Goal: Task Accomplishment & Management: Use online tool/utility

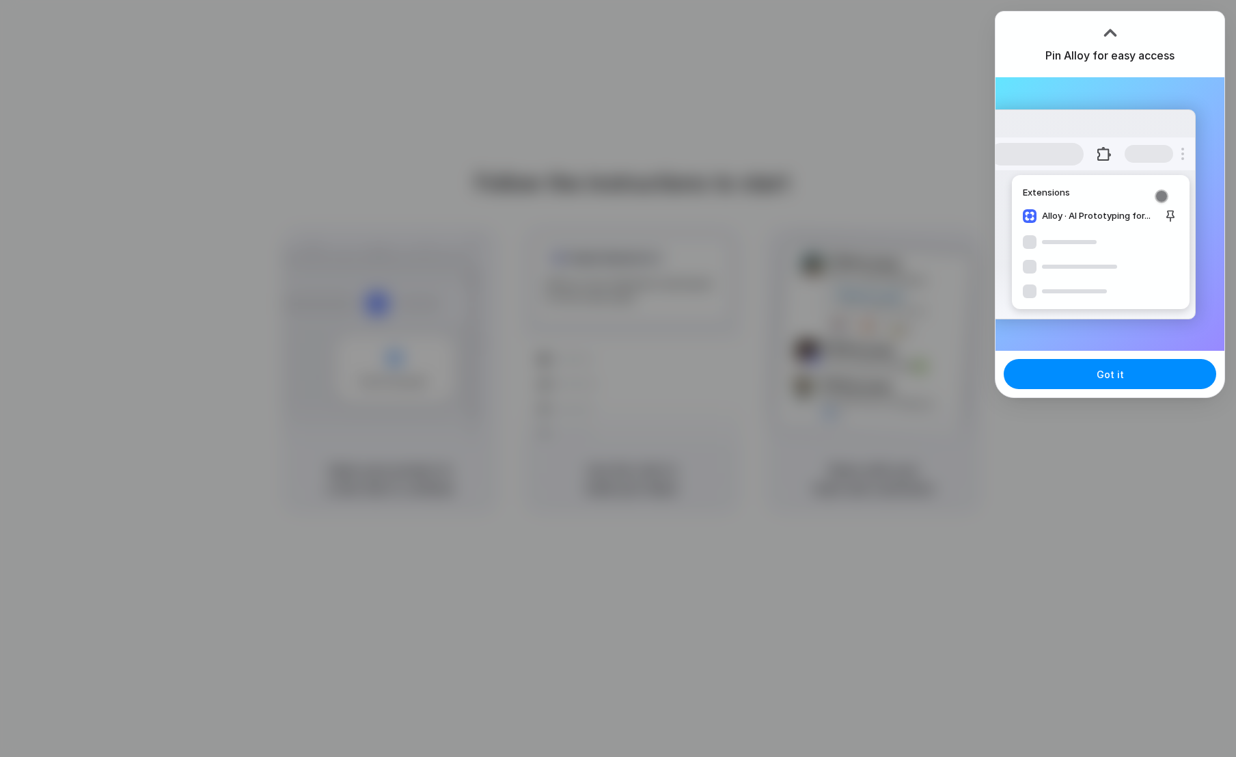
click at [1132, 392] on div "Got it" at bounding box center [1110, 374] width 229 height 46
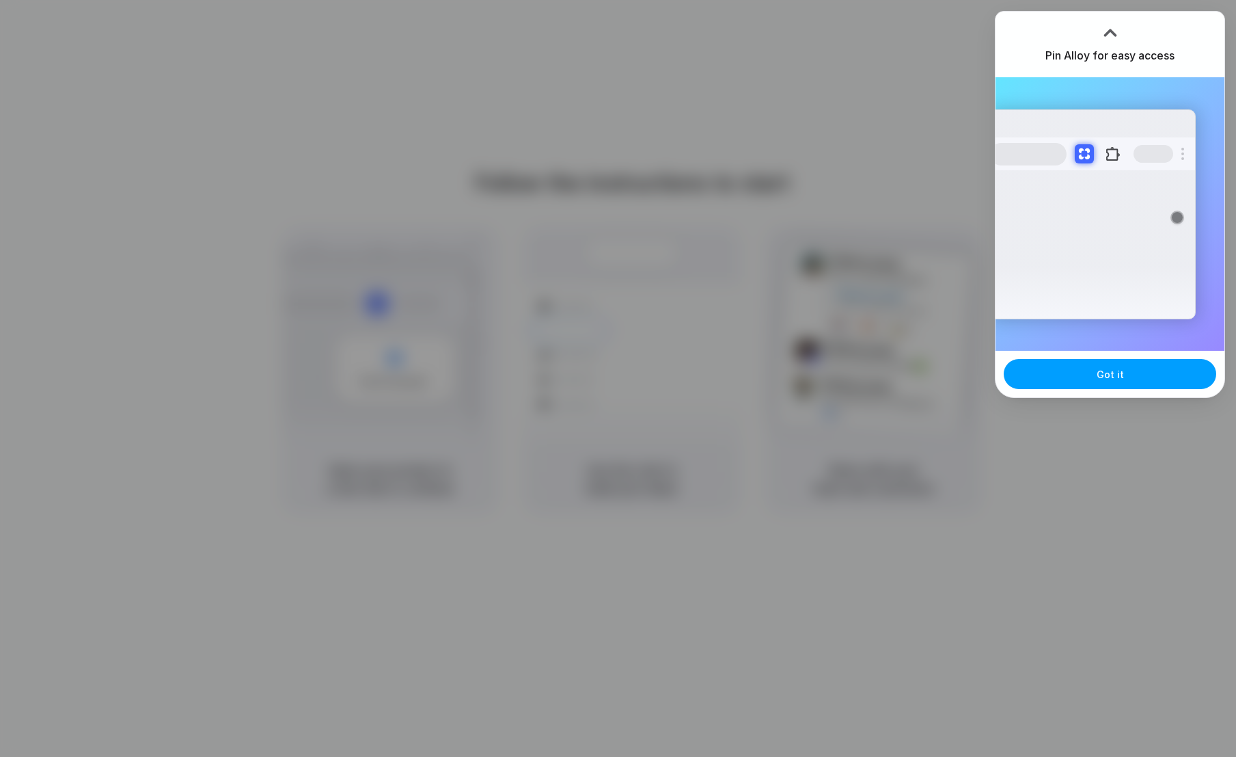
click at [1105, 371] on span "Got it" at bounding box center [1110, 374] width 27 height 14
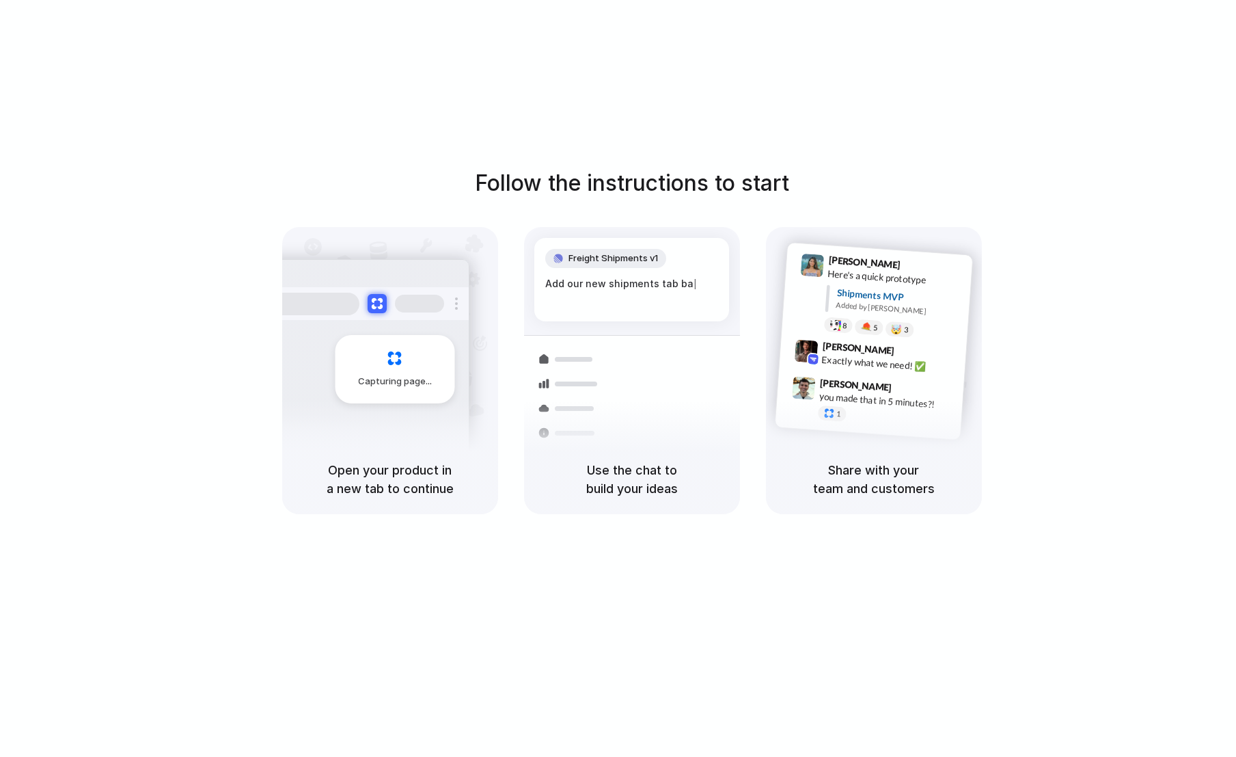
click at [619, 379] on div at bounding box center [619, 379] width 0 height 0
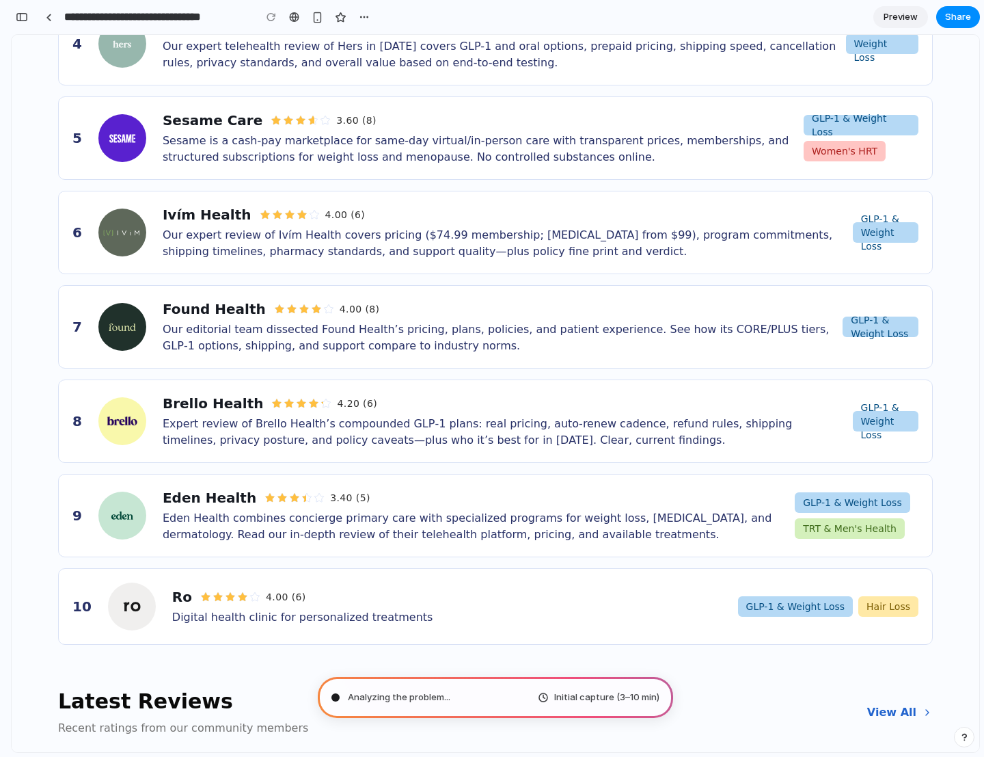
scroll to position [1100, 0]
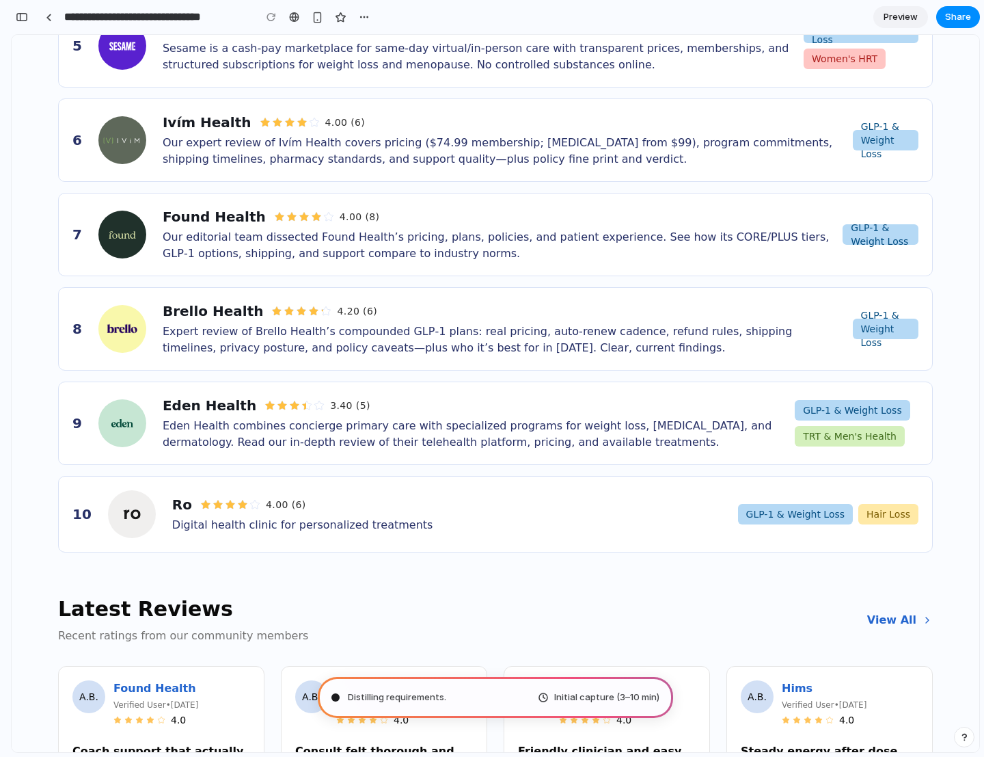
type input "**********"
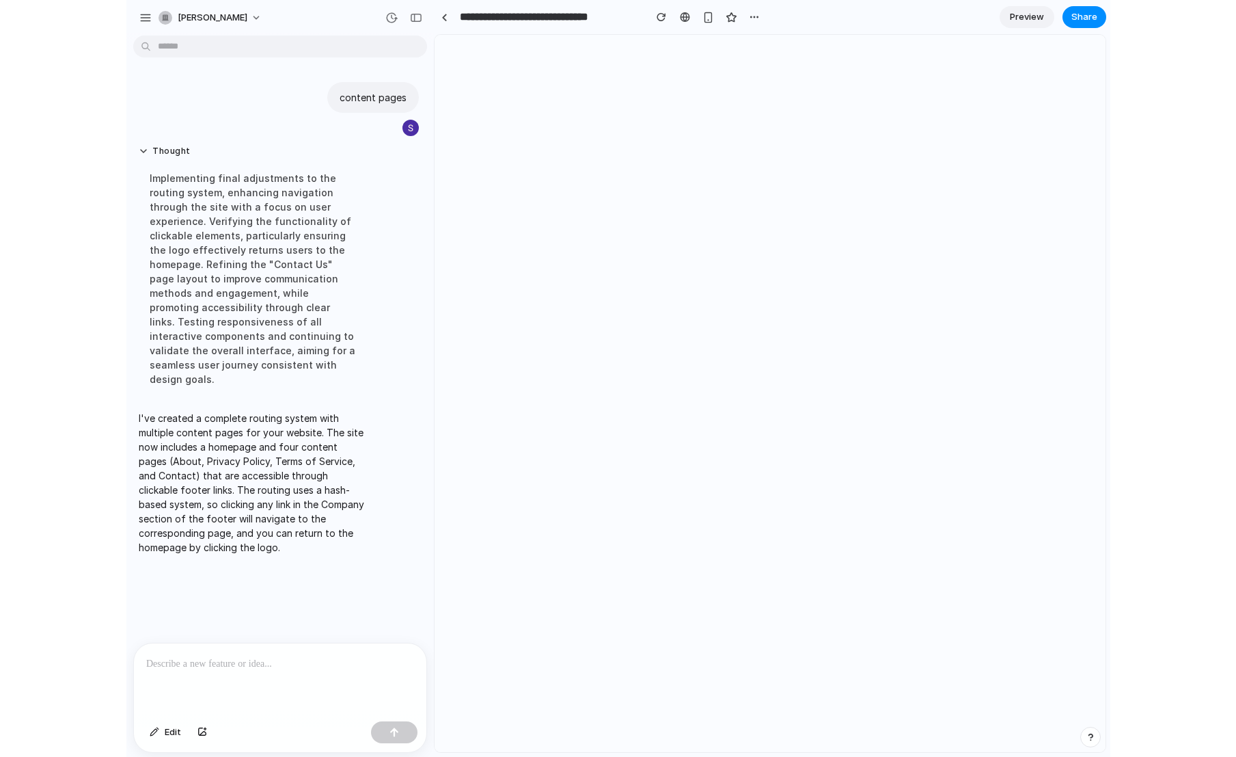
scroll to position [0, 0]
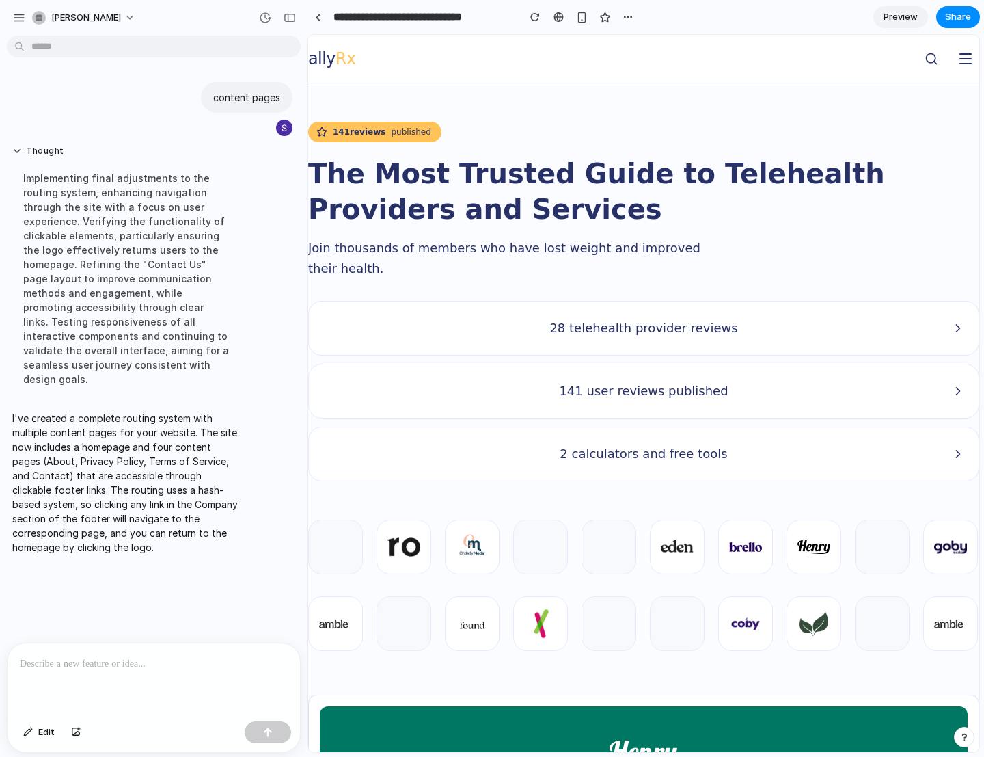
click at [133, 669] on div at bounding box center [154, 679] width 293 height 72
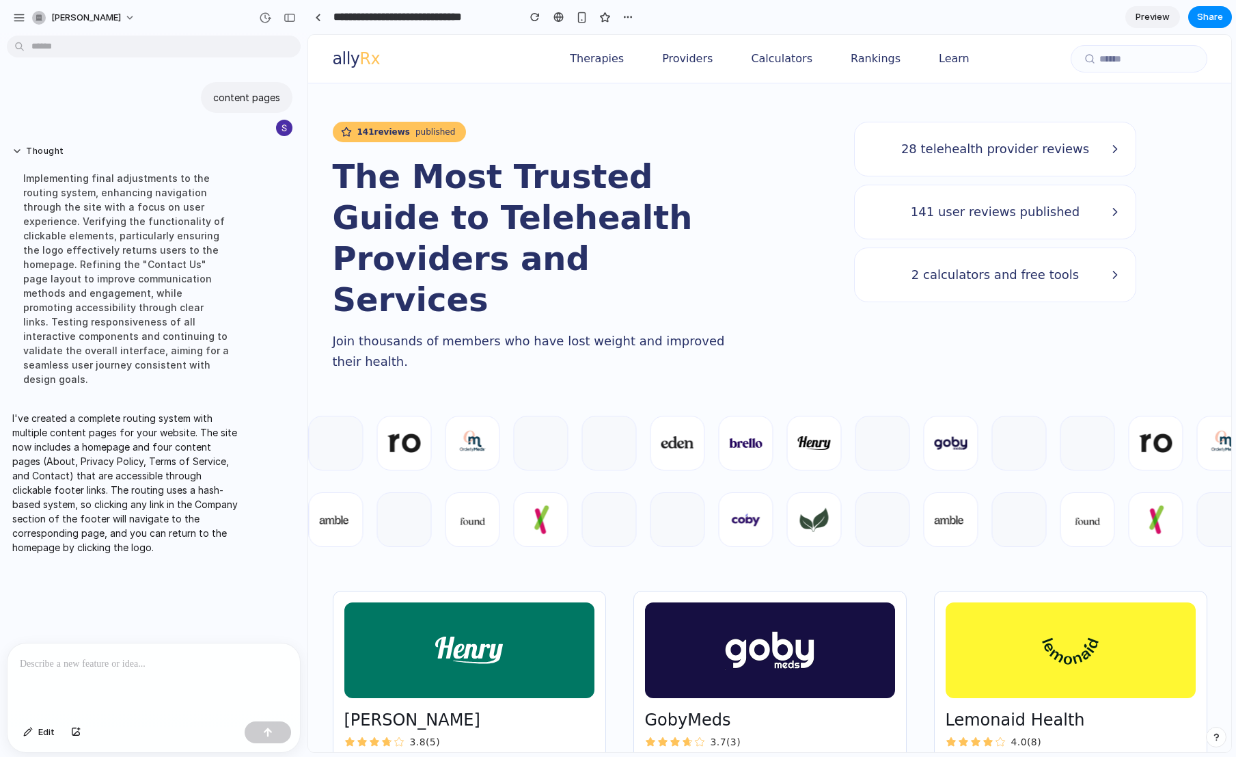
click at [239, 674] on div at bounding box center [154, 679] width 293 height 72
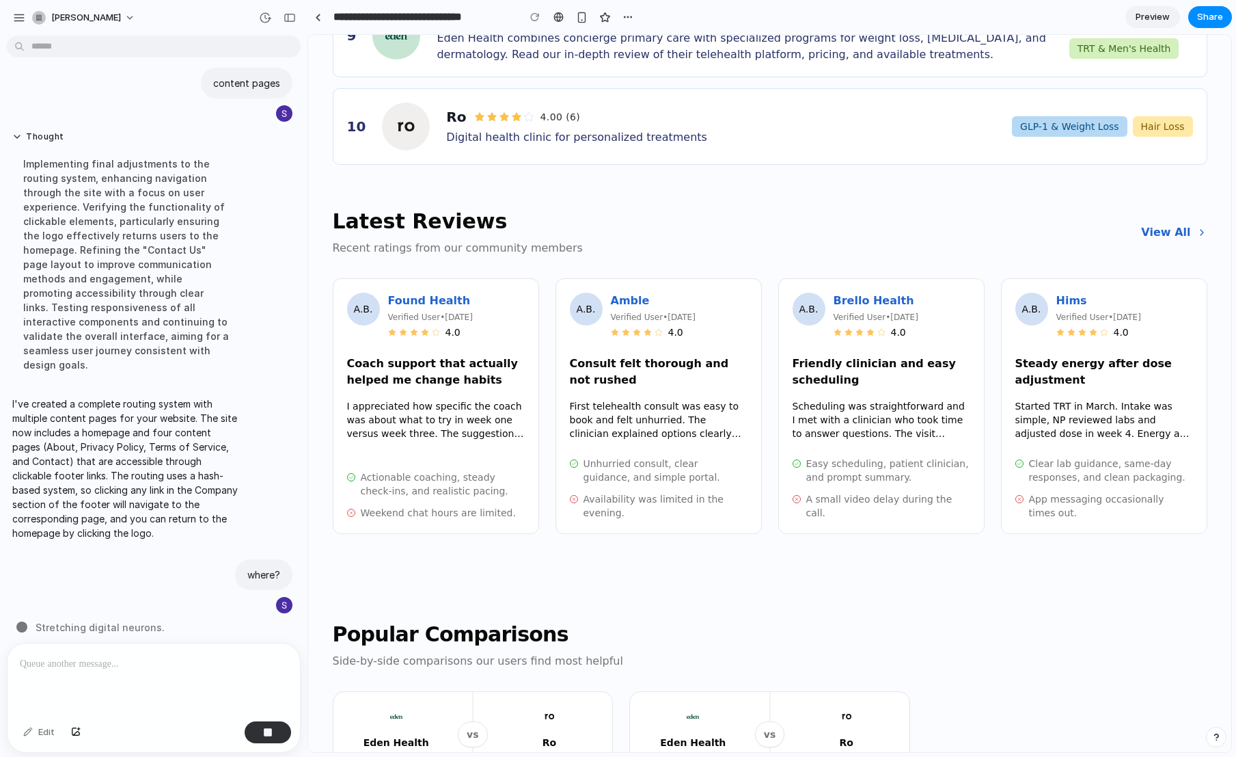
scroll to position [2980, 0]
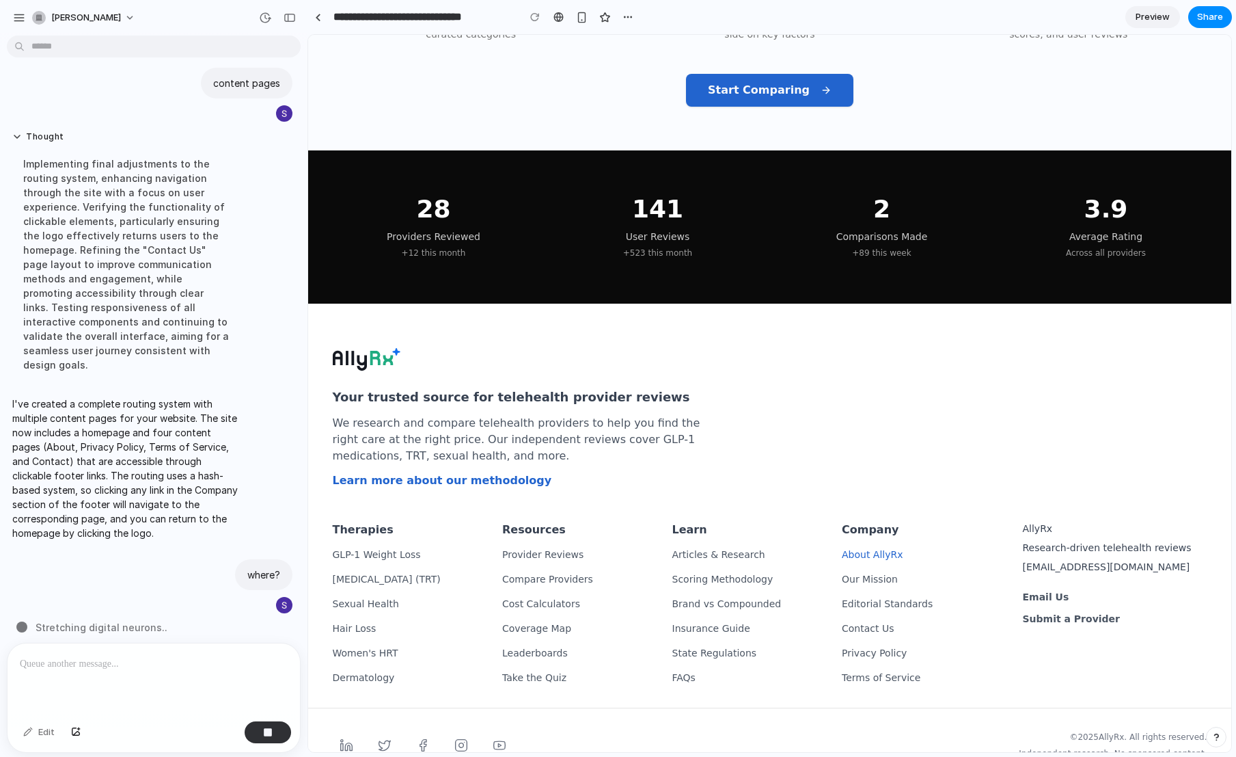
click at [854, 549] on link "About AllyRx" at bounding box center [873, 554] width 62 height 11
click at [856, 573] on link "Our Mission" at bounding box center [870, 578] width 56 height 11
click at [869, 623] on link "Contact Us" at bounding box center [868, 628] width 52 height 11
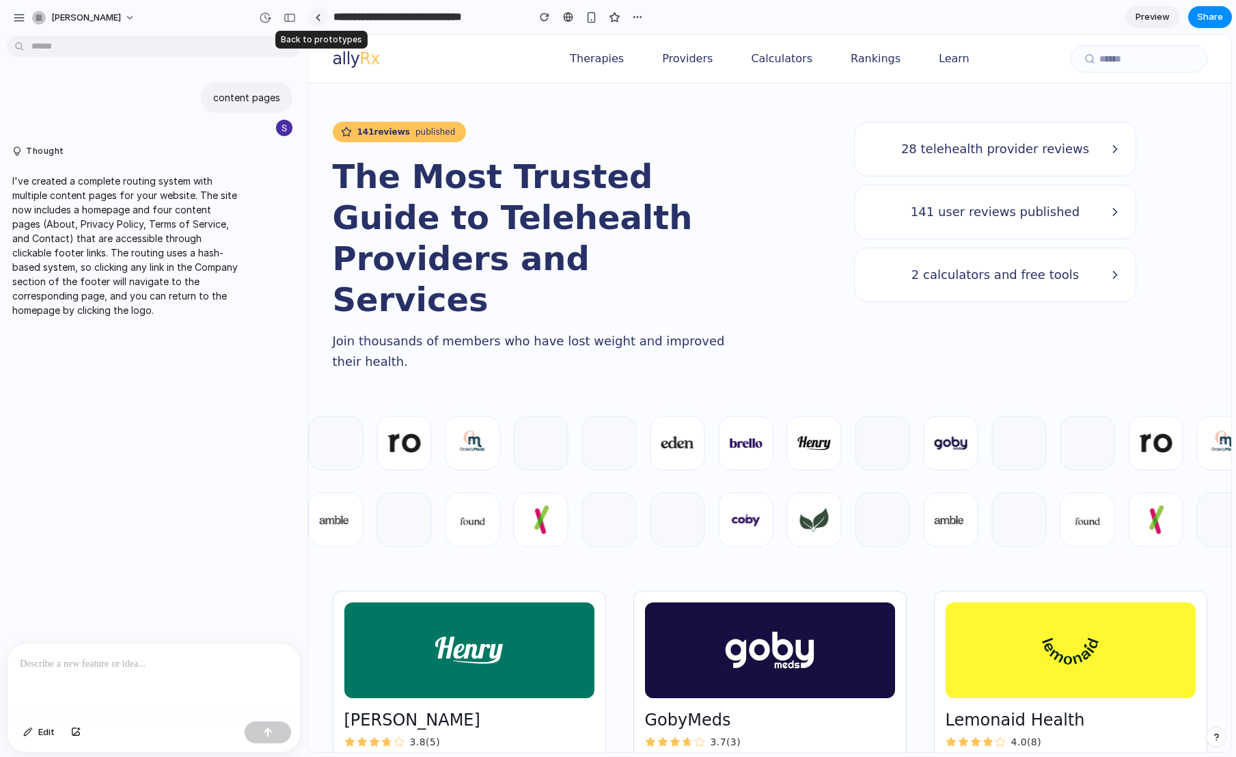
click at [314, 18] on link at bounding box center [318, 17] width 21 height 21
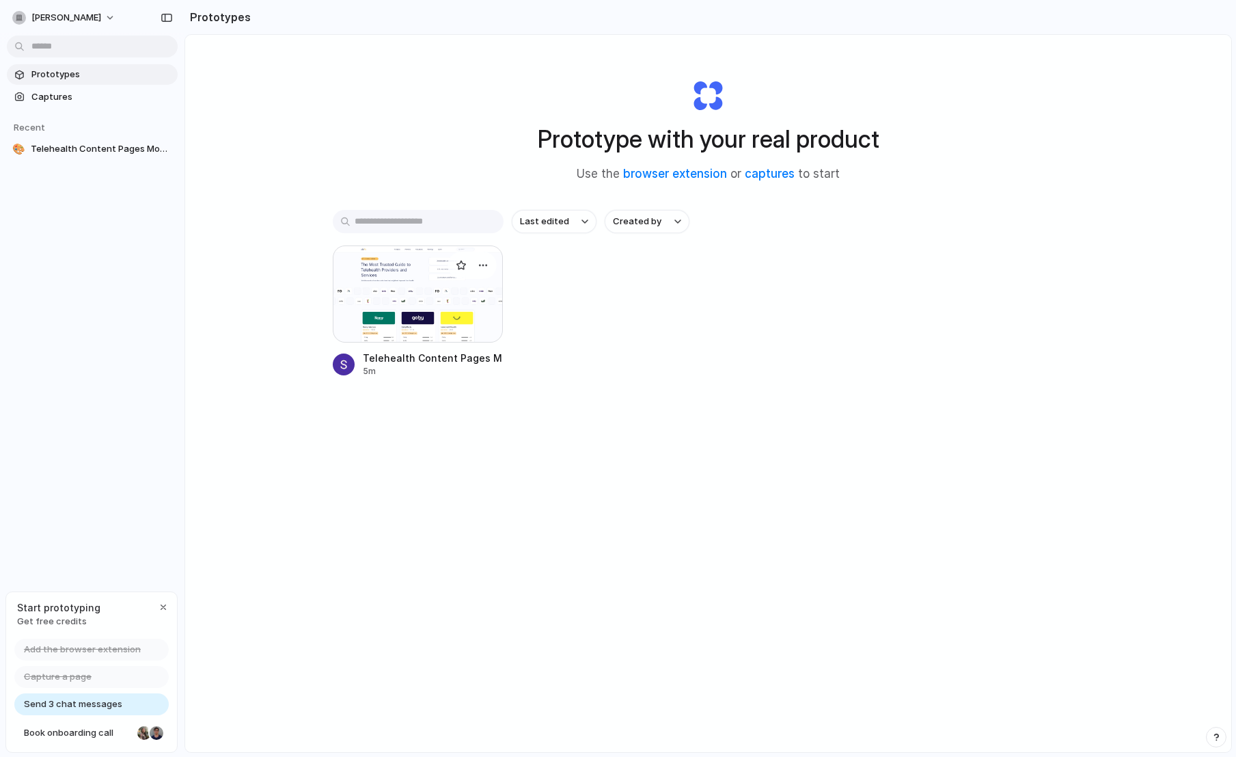
click at [411, 292] on div at bounding box center [418, 293] width 171 height 97
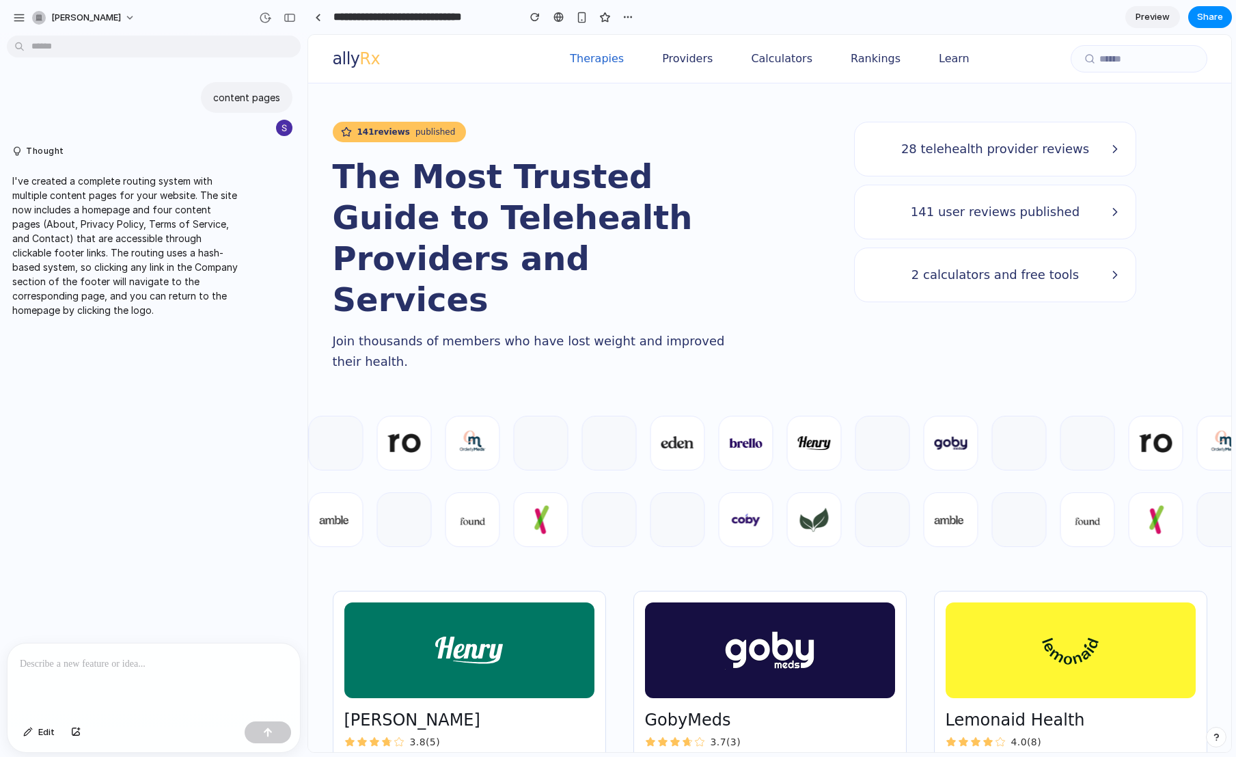
click at [592, 62] on link "Therapies" at bounding box center [596, 59] width 59 height 16
click at [1141, 25] on link "Preview" at bounding box center [1153, 17] width 55 height 22
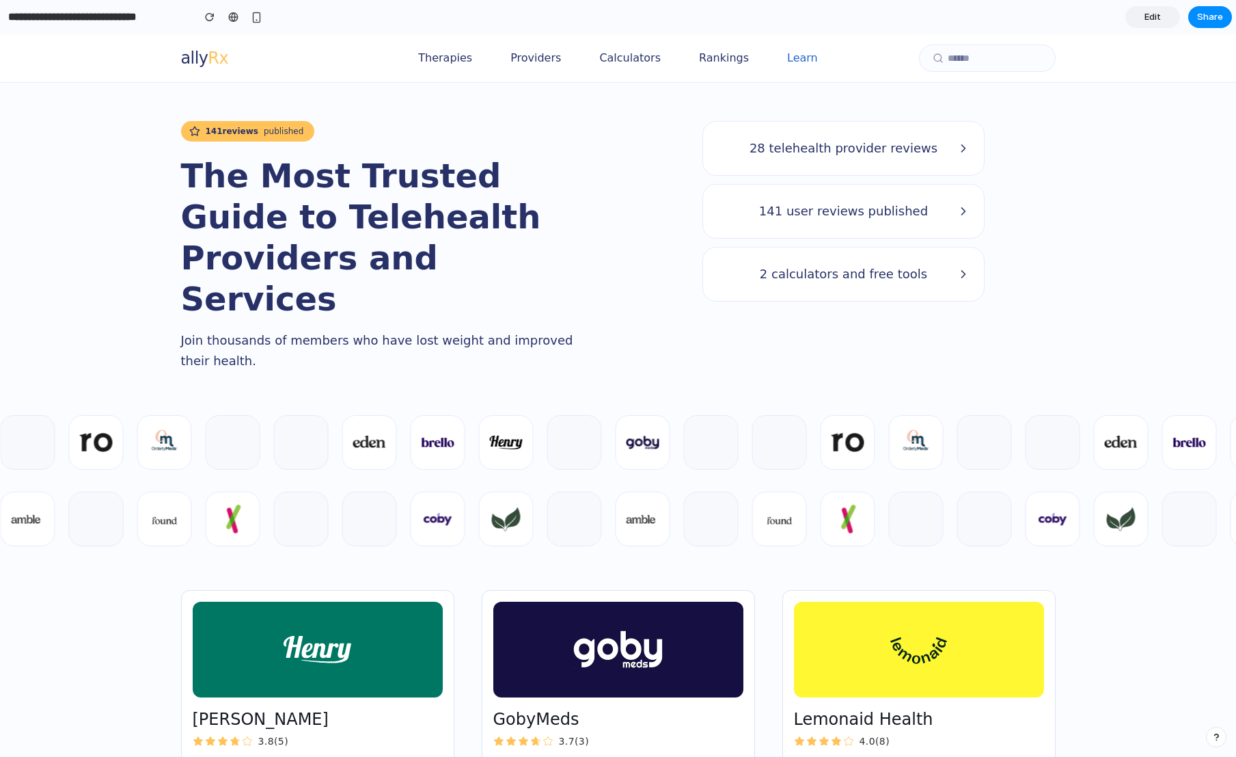
click at [790, 58] on link "Learn" at bounding box center [803, 58] width 36 height 16
